Goal: Navigation & Orientation: Find specific page/section

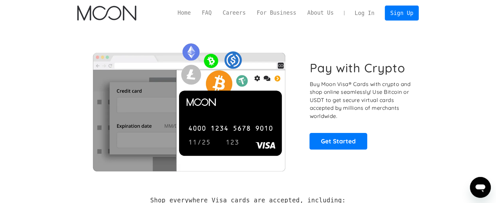
click at [364, 17] on link "Log In" at bounding box center [364, 13] width 31 height 14
